Goal: Task Accomplishment & Management: Complete application form

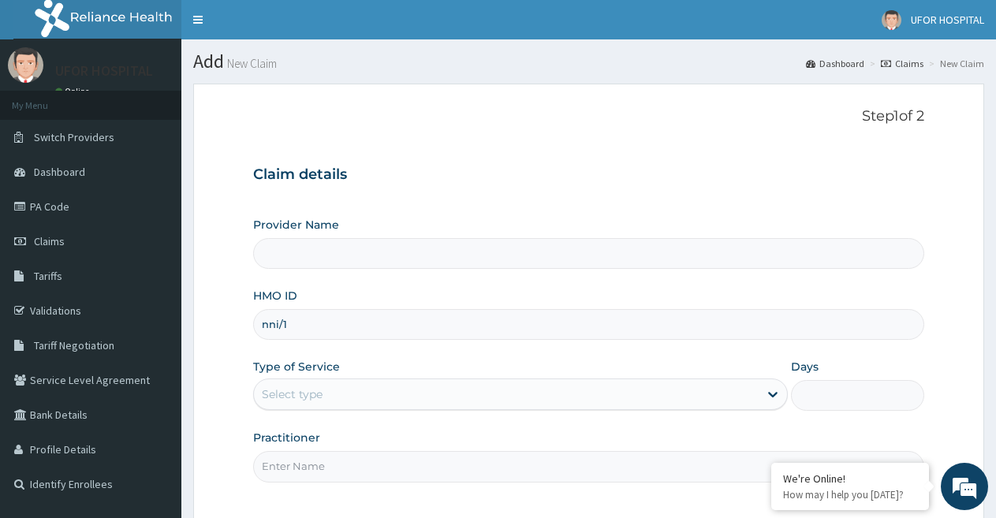
type input "nni/10155/b"
click at [472, 392] on div "Select type" at bounding box center [506, 394] width 504 height 25
click at [946, 297] on form "Step 1 of 2 Claim details Provider Name HMO ID nni/10155/b Type of Service Use …" at bounding box center [588, 347] width 791 height 527
click at [101, 317] on link "Validations" at bounding box center [90, 310] width 181 height 35
click at [791, 258] on input "Provider Name" at bounding box center [588, 253] width 671 height 31
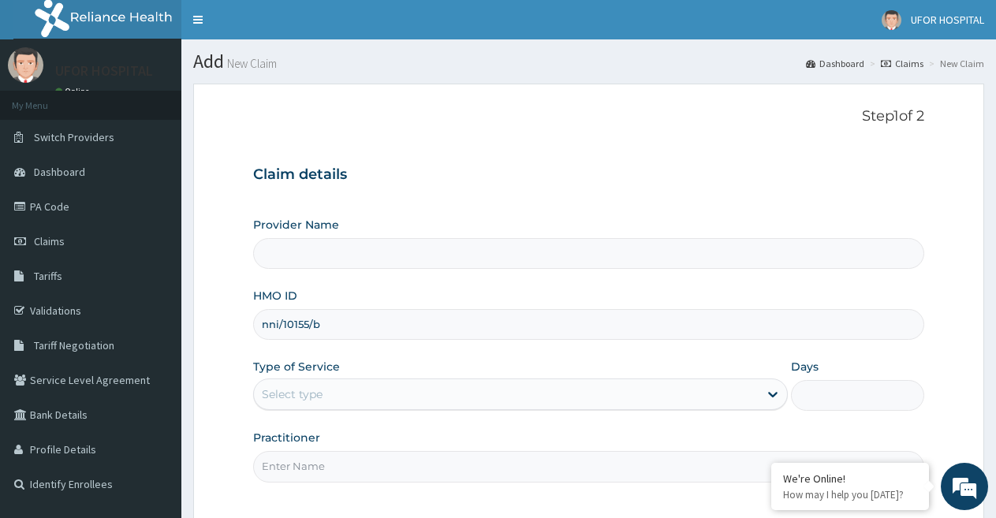
click at [791, 258] on input "Provider Name" at bounding box center [588, 253] width 671 height 31
click at [57, 237] on span "Claims" at bounding box center [49, 241] width 31 height 14
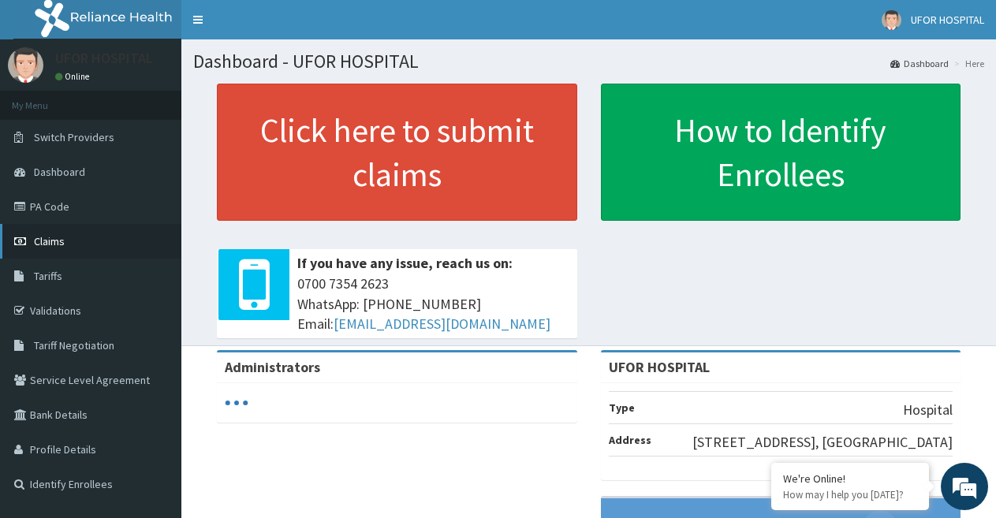
click at [71, 231] on link "Claims" at bounding box center [90, 241] width 181 height 35
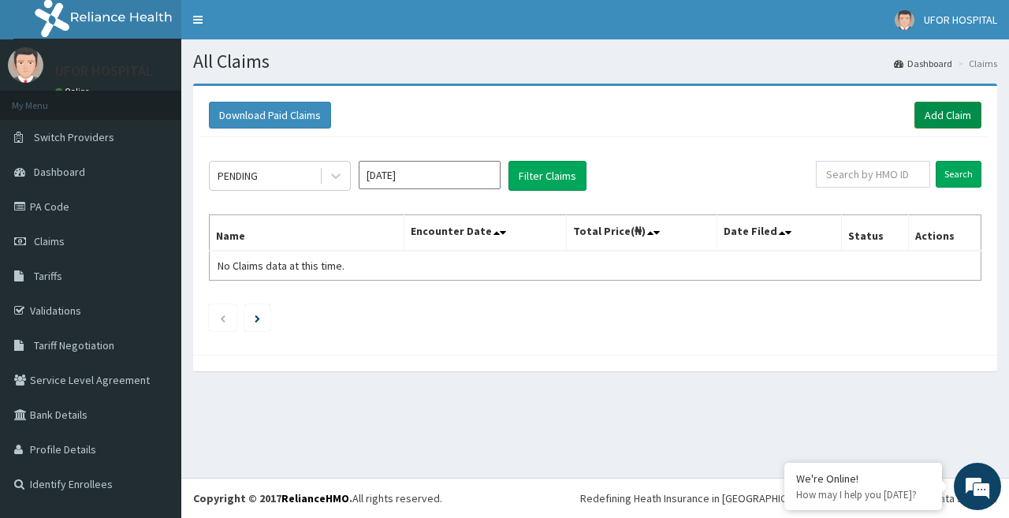
click at [950, 113] on link "Add Claim" at bounding box center [948, 115] width 67 height 27
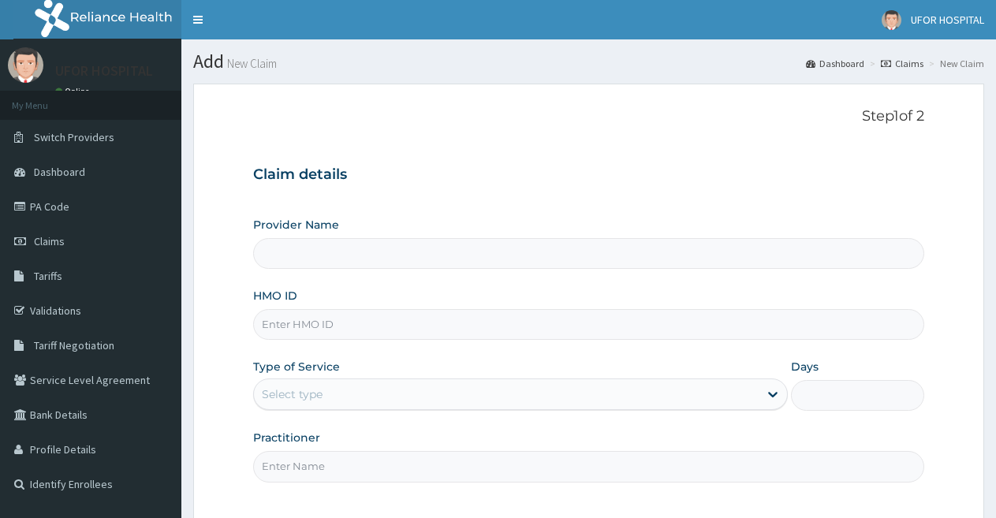
drag, startPoint x: 0, startPoint y: 0, endPoint x: 541, endPoint y: 331, distance: 634.3
click at [541, 331] on input "HMO ID" at bounding box center [588, 324] width 671 height 31
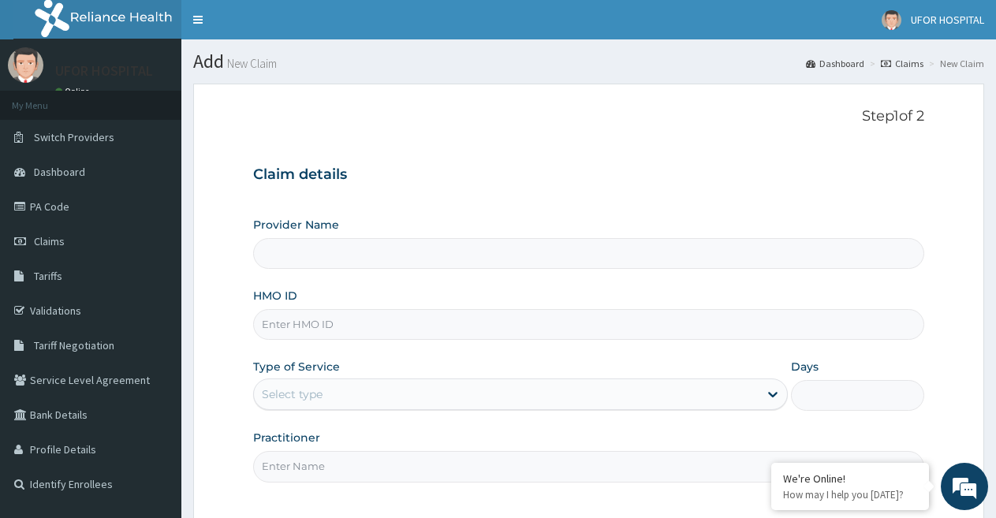
type input "UFOR HOSPITAL"
drag, startPoint x: 541, startPoint y: 331, endPoint x: 502, endPoint y: 218, distance: 119.2
click at [502, 218] on div "Provider Name UFOR HOSPITAL" at bounding box center [588, 243] width 671 height 52
